Goal: Information Seeking & Learning: Understand process/instructions

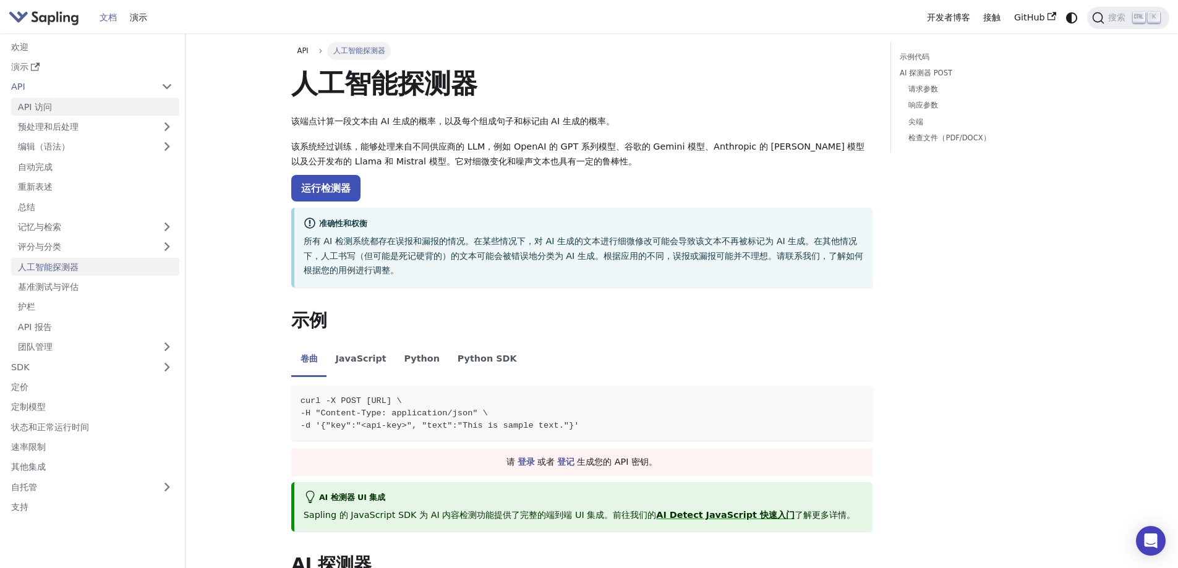
click at [87, 100] on link "API 访问" at bounding box center [95, 107] width 168 height 18
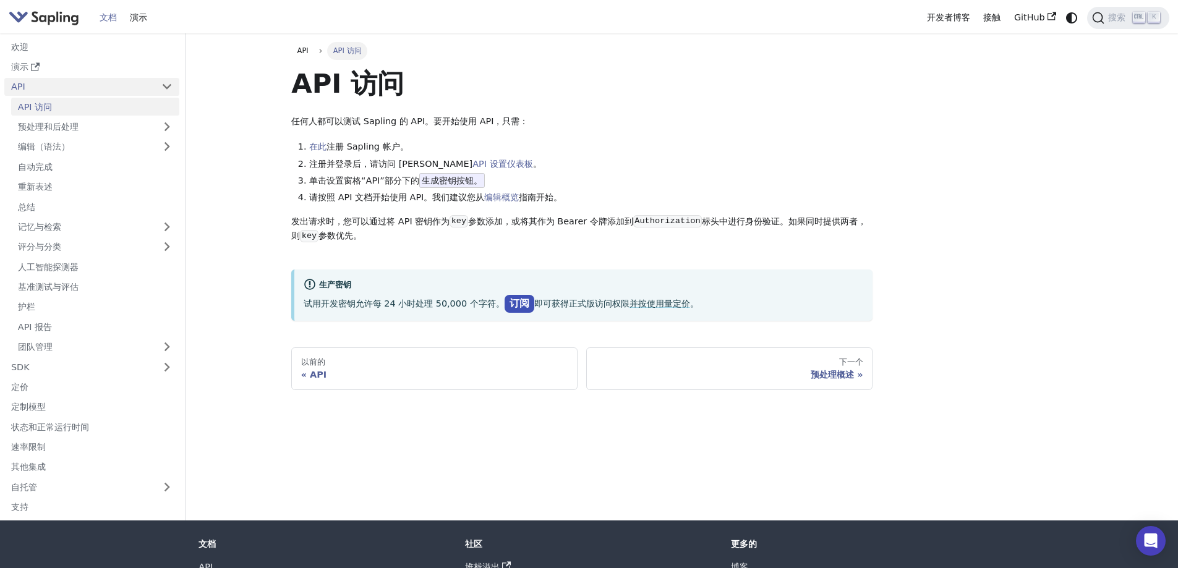
click at [92, 91] on link "API" at bounding box center [79, 87] width 150 height 18
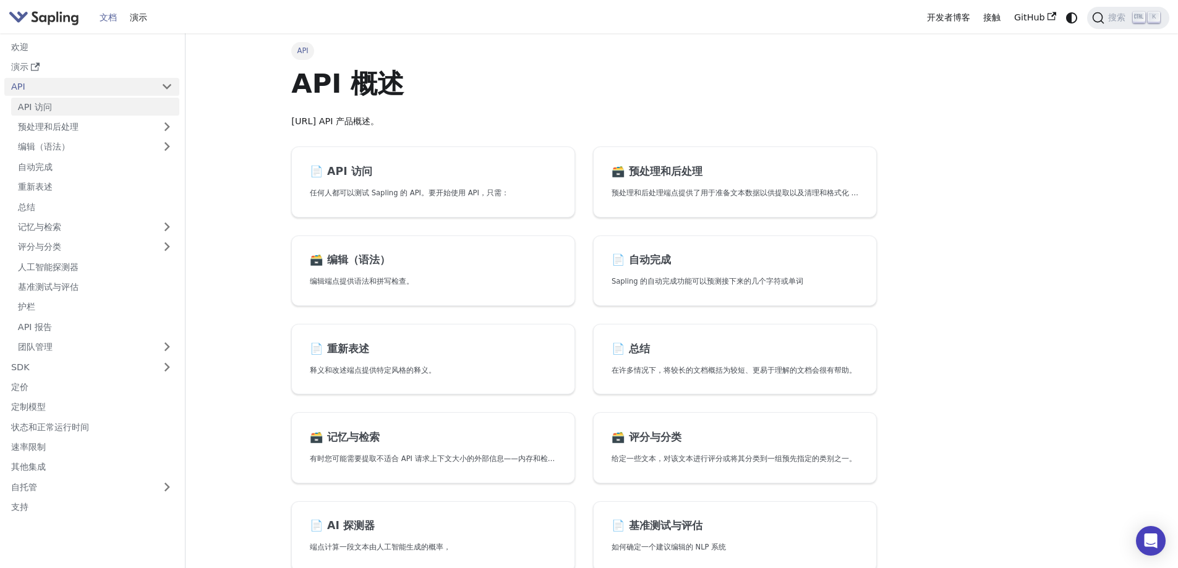
click at [111, 108] on link "API 访问" at bounding box center [95, 107] width 168 height 18
